Goal: Task Accomplishment & Management: Use online tool/utility

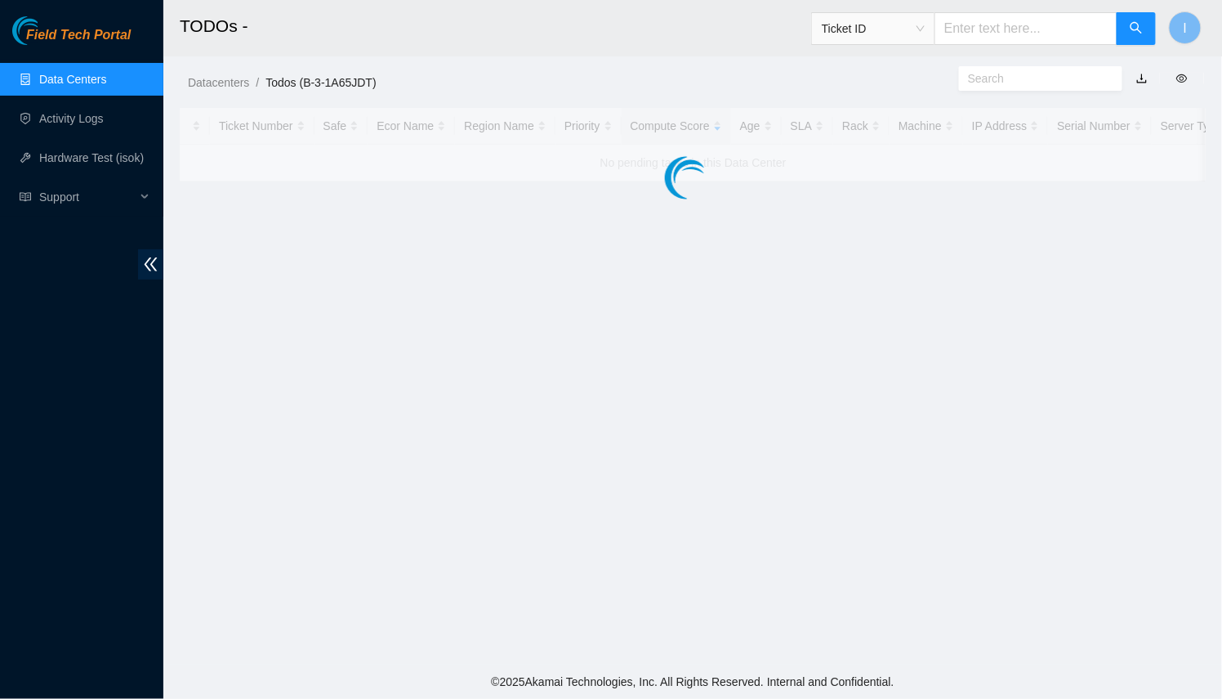
click at [793, 199] on main "TODOs - Ticket ID I Datacenters / Todos (B-3-1A65JDT) / Ticket Number Safe Ecor…" at bounding box center [692, 332] width 1059 height 664
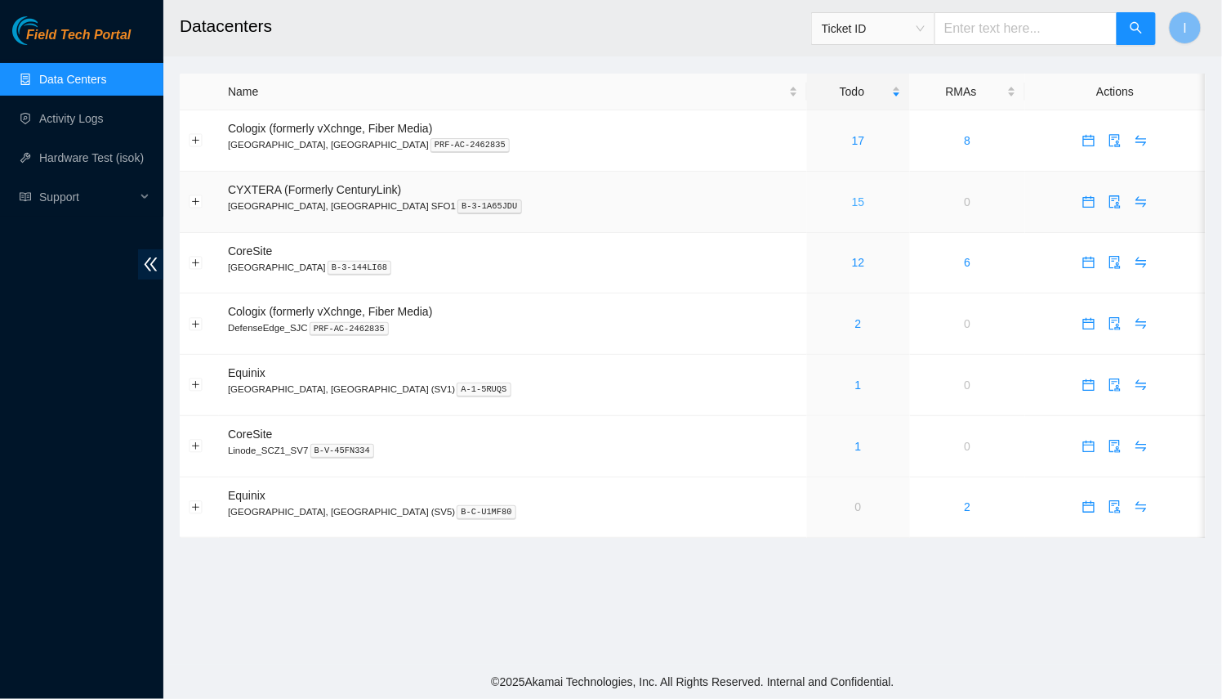
click at [852, 207] on link "15" at bounding box center [858, 201] width 13 height 13
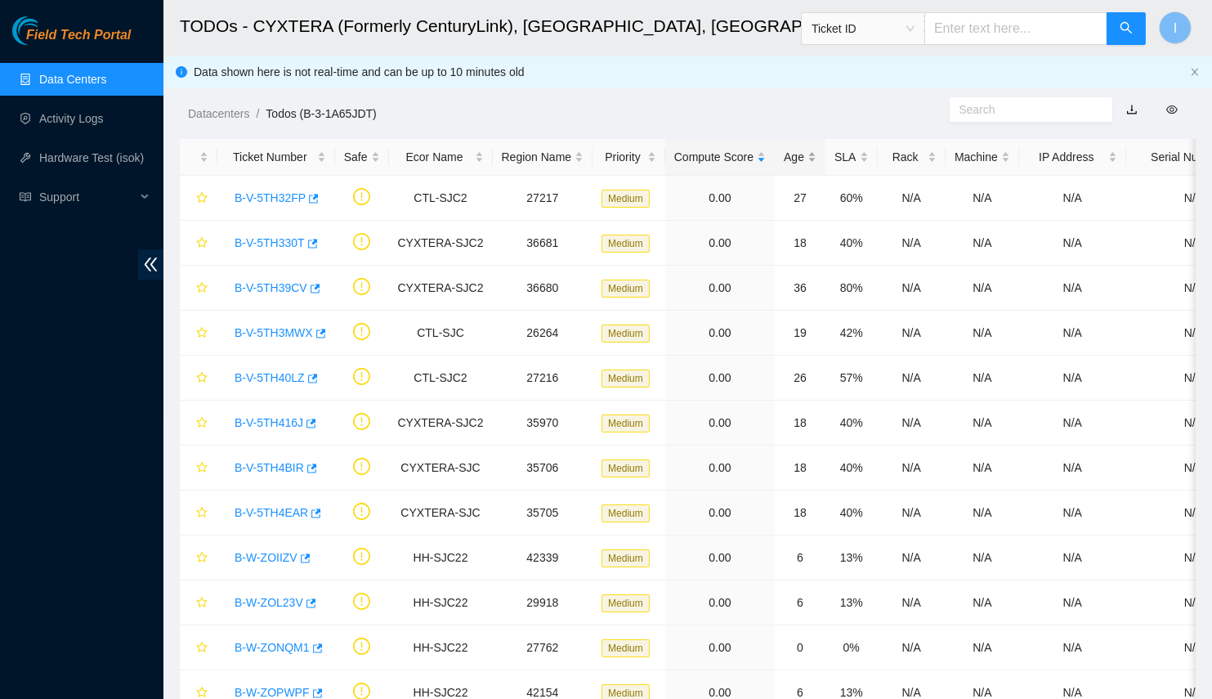
click at [798, 166] on div "Age" at bounding box center [800, 157] width 33 height 18
